Goal: Transaction & Acquisition: Purchase product/service

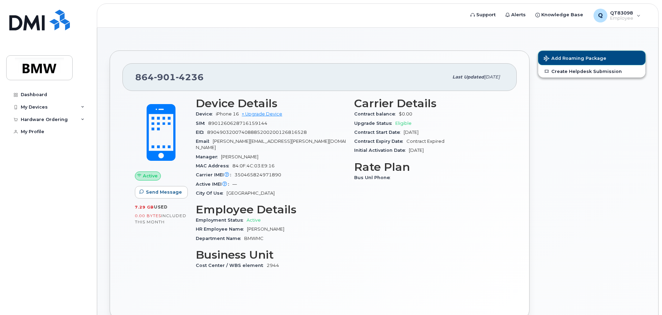
click at [565, 60] on span "Add Roaming Package" at bounding box center [575, 59] width 63 height 7
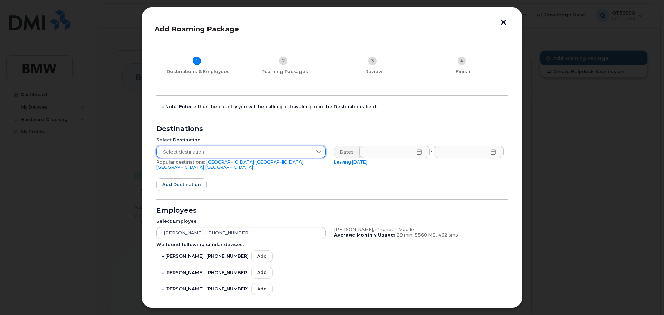
click at [225, 155] on span "Select destination" at bounding box center [235, 152] width 156 height 12
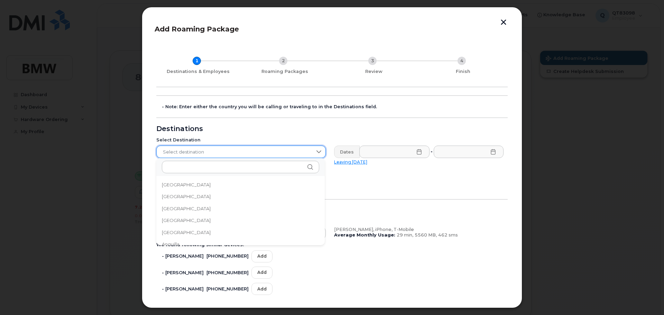
click at [247, 152] on span "Select destination" at bounding box center [235, 152] width 156 height 12
click at [235, 238] on li "[GEOGRAPHIC_DATA]" at bounding box center [240, 239] width 169 height 12
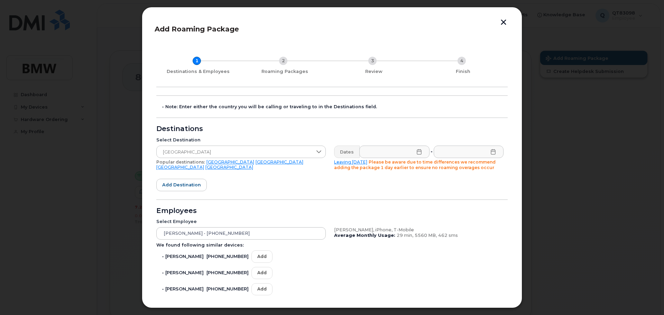
click at [417, 152] on icon at bounding box center [420, 152] width 6 height 6
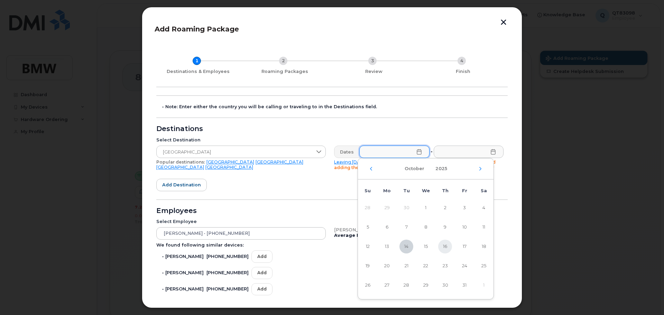
click at [448, 246] on span "16" at bounding box center [445, 247] width 14 height 14
type input "[DATE]"
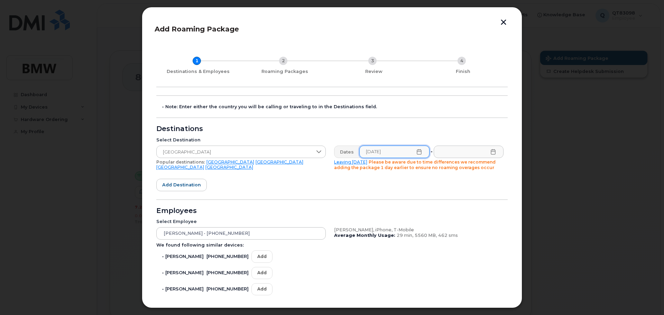
click at [491, 149] on icon at bounding box center [494, 152] width 6 height 6
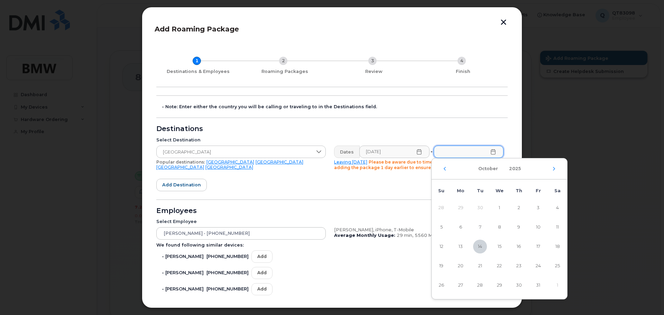
click at [551, 170] on div "[DATE]" at bounding box center [500, 168] width 136 height 21
click at [553, 168] on icon "Next Month" at bounding box center [554, 169] width 4 height 6
click at [465, 227] on span "3" at bounding box center [461, 227] width 14 height 14
type input "[DATE]"
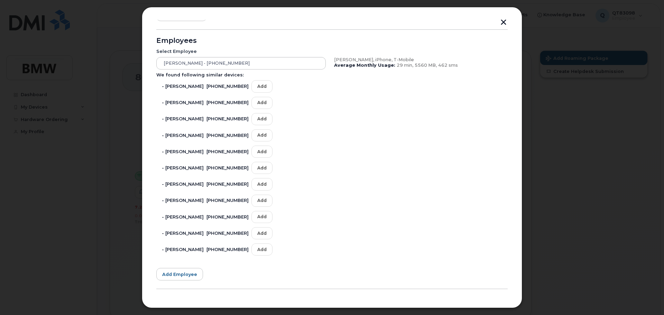
scroll to position [195, 0]
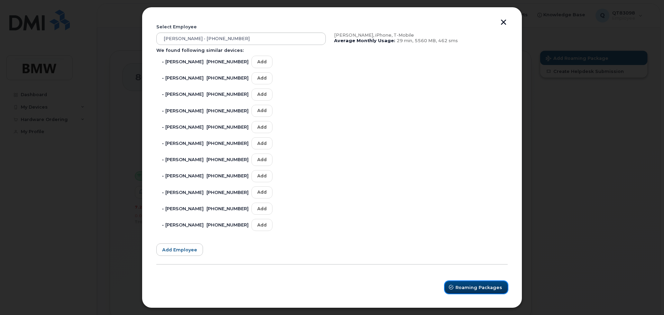
click at [479, 283] on button "Roaming Packages" at bounding box center [476, 287] width 63 height 12
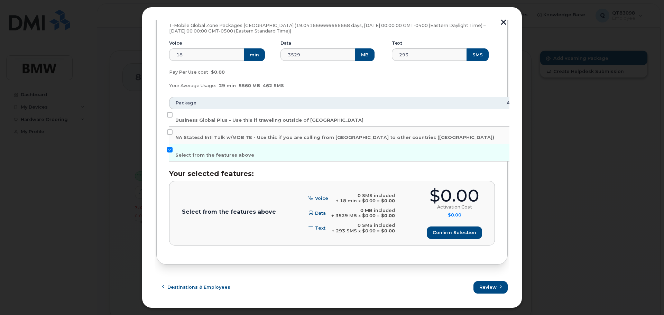
scroll to position [116, 0]
click at [169, 116] on input "Business Global Plus - Use this if traveling outside of [GEOGRAPHIC_DATA]" at bounding box center [170, 115] width 6 height 6
checkbox input "true"
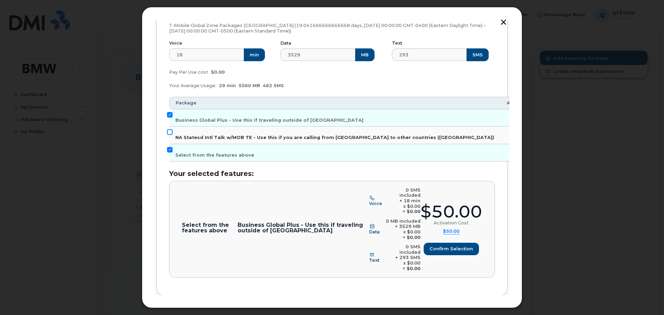
click at [170, 130] on input "NA Statesd Intl Talk w/MOB TE - Use this if you are calling from [GEOGRAPHIC_DA…" at bounding box center [170, 132] width 6 height 6
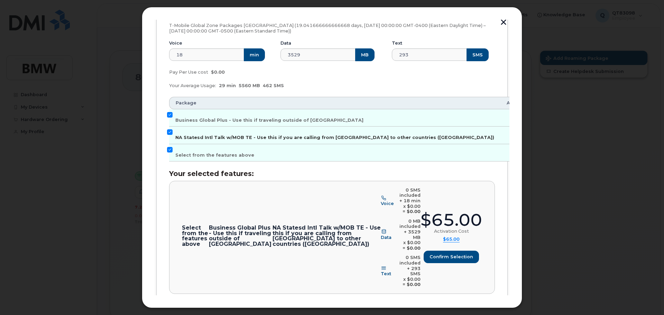
click at [175, 132] on label "NA Statesd Intl Talk w/MOB TE - Use this if you are calling from [GEOGRAPHIC_DA…" at bounding box center [334, 134] width 319 height 11
click at [173, 132] on input "NA Statesd Intl Talk w/MOB TE - Use this if you are calling from [GEOGRAPHIC_DA…" at bounding box center [170, 132] width 6 height 6
checkbox input "false"
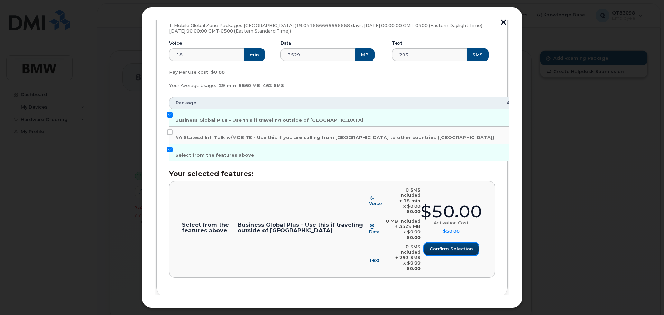
click at [460, 246] on span "Confirm selection" at bounding box center [452, 249] width 44 height 7
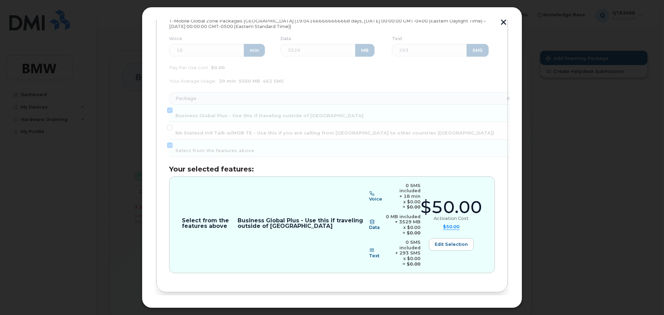
scroll to position [121, 0]
click at [495, 311] on span "Review" at bounding box center [488, 314] width 17 height 7
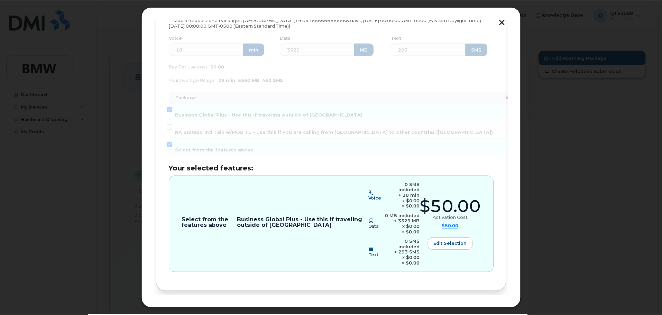
scroll to position [0, 0]
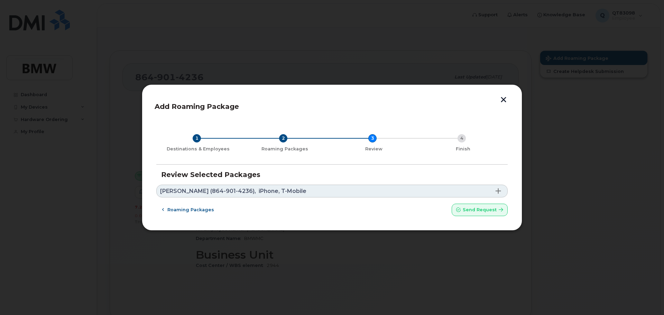
click at [452, 213] on div "Roaming packages Send request" at bounding box center [332, 210] width 352 height 12
drag, startPoint x: 460, startPoint y: 211, endPoint x: 363, endPoint y: 24, distance: 211.4
click at [461, 211] on icon "submit" at bounding box center [458, 210] width 4 height 4
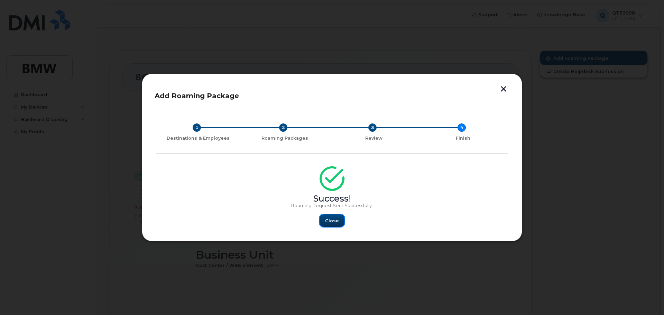
click at [330, 222] on span "Close" at bounding box center [332, 221] width 14 height 7
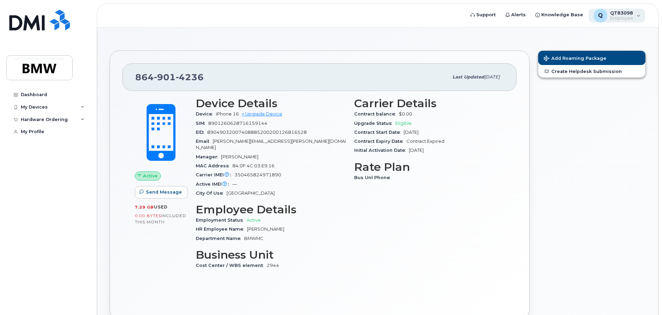
click at [611, 19] on span "Employee" at bounding box center [621, 19] width 23 height 6
